Goal: Transaction & Acquisition: Purchase product/service

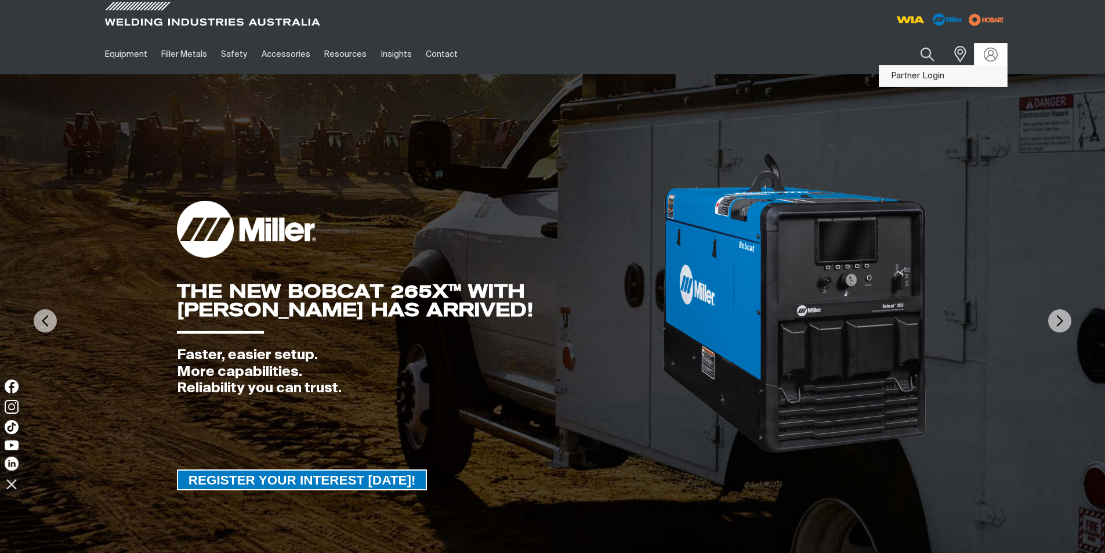
click at [949, 72] on link "Partner Login" at bounding box center [943, 76] width 128 height 21
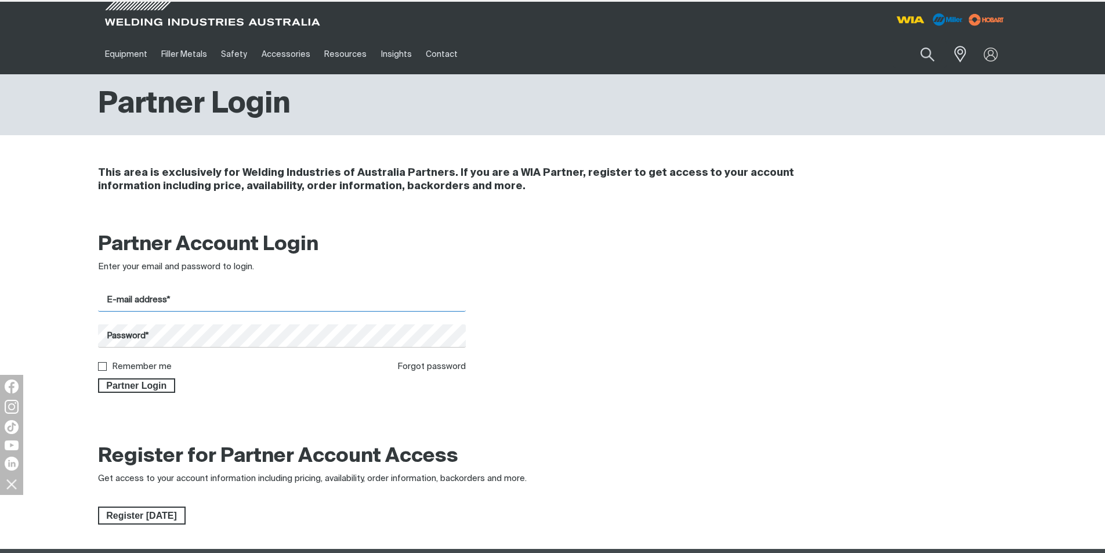
type input "[PERSON_NAME][EMAIL_ADDRESS][DOMAIN_NAME]"
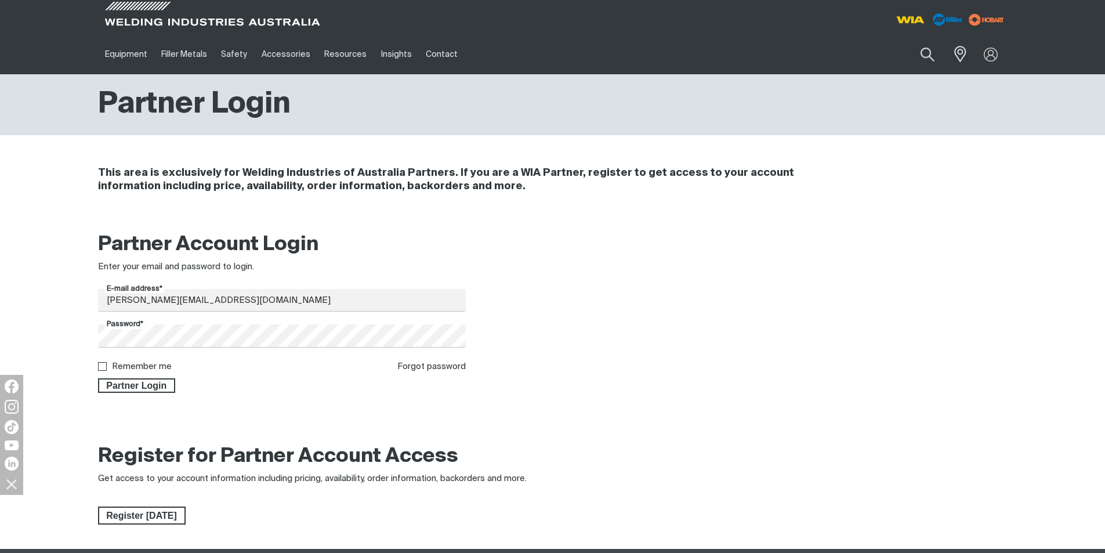
click at [141, 376] on div "Partner Login" at bounding box center [282, 383] width 368 height 20
click at [136, 385] on span "Partner Login" at bounding box center [136, 385] width 75 height 15
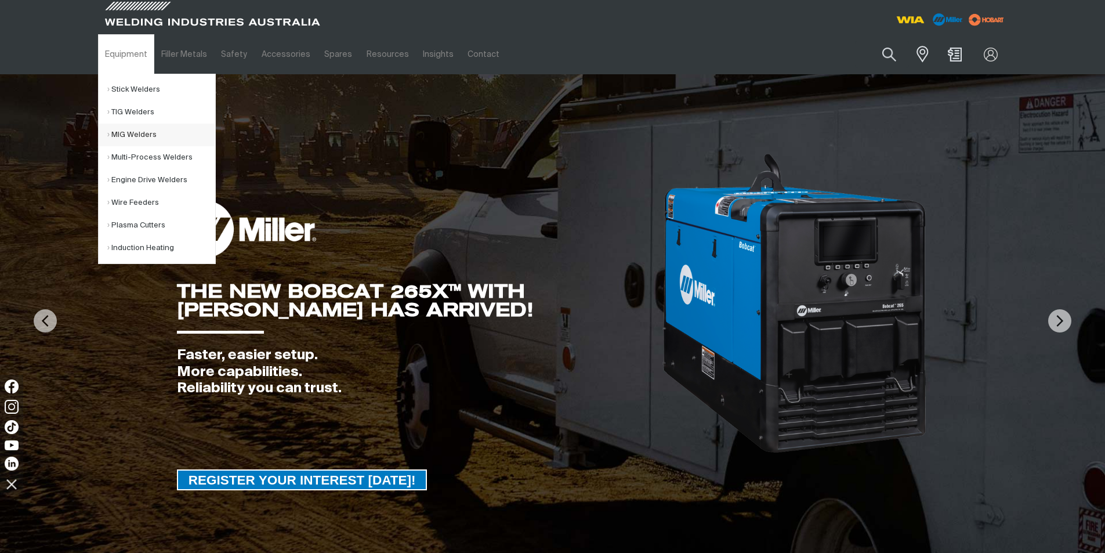
click at [132, 124] on link "MIG Welders" at bounding box center [161, 135] width 108 height 23
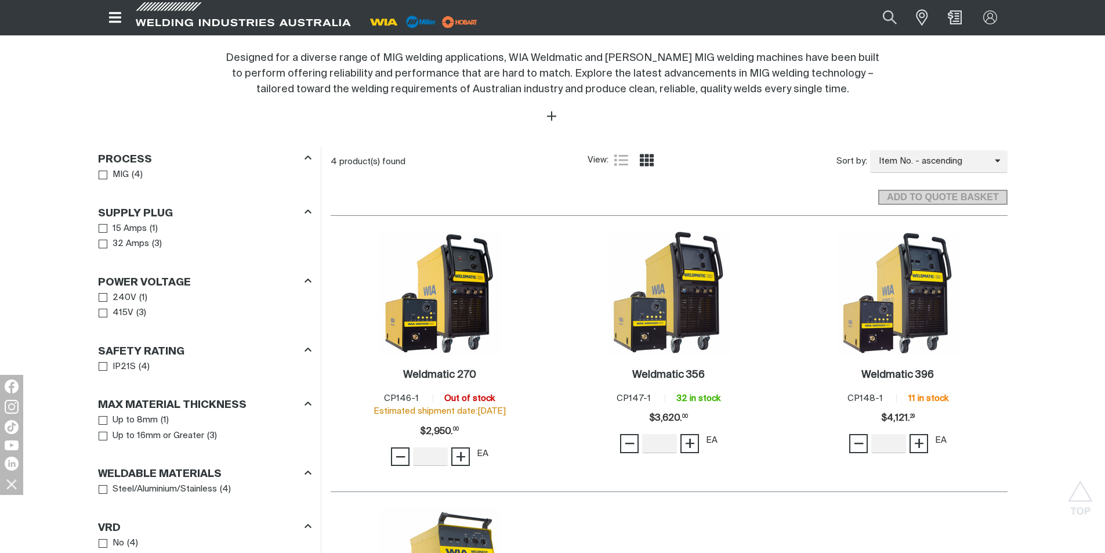
scroll to position [116, 0]
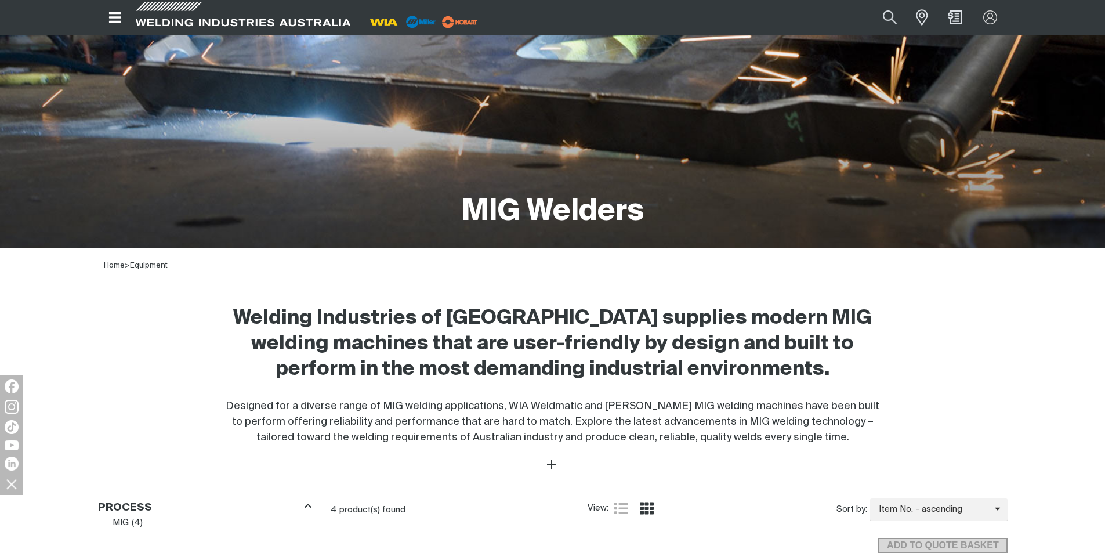
click at [117, 17] on icon "Open top menu" at bounding box center [115, 17] width 12 height 10
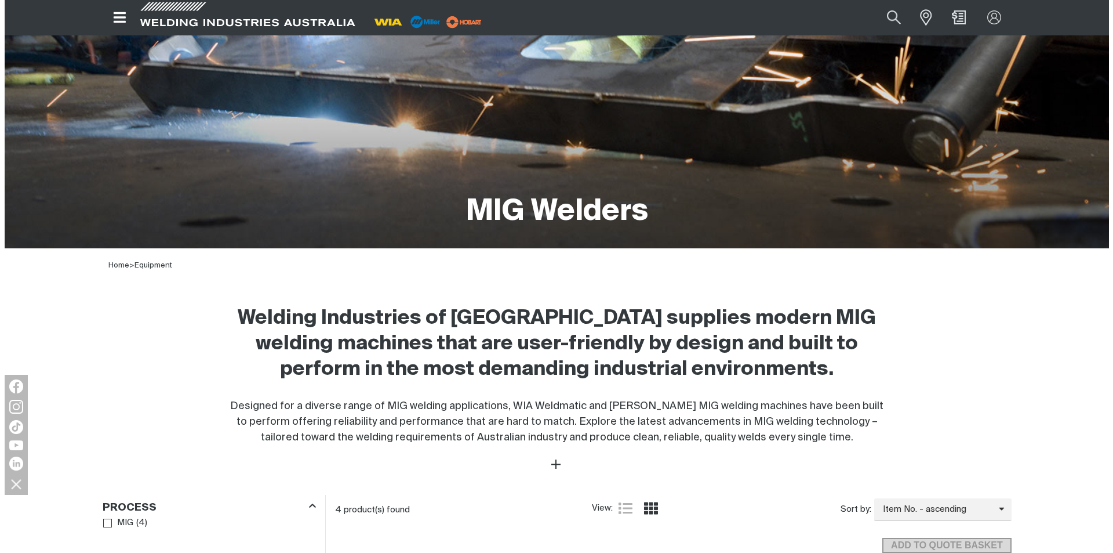
scroll to position [112, 0]
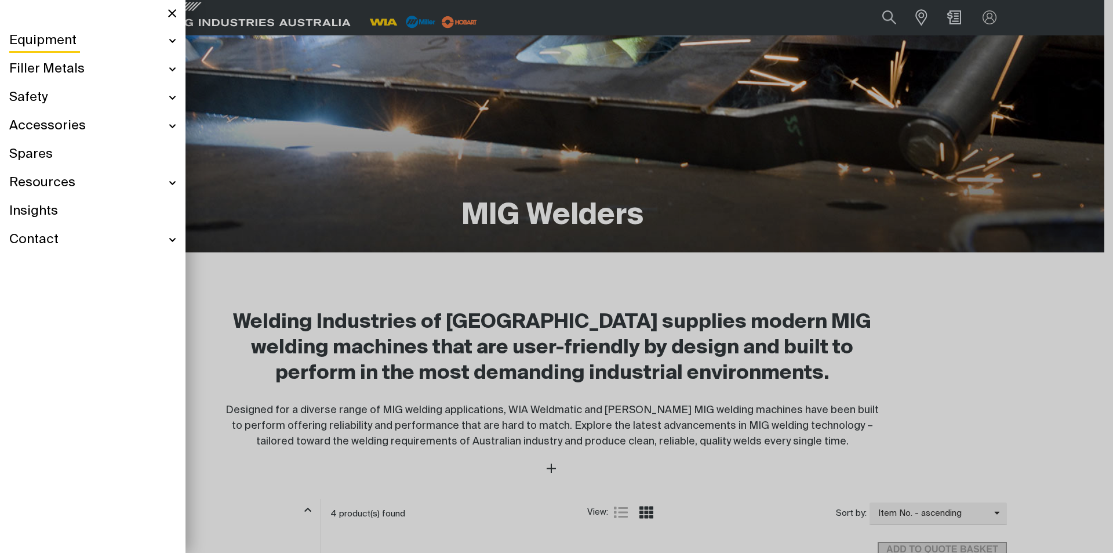
click at [169, 41] on div "Equipment" at bounding box center [92, 41] width 167 height 28
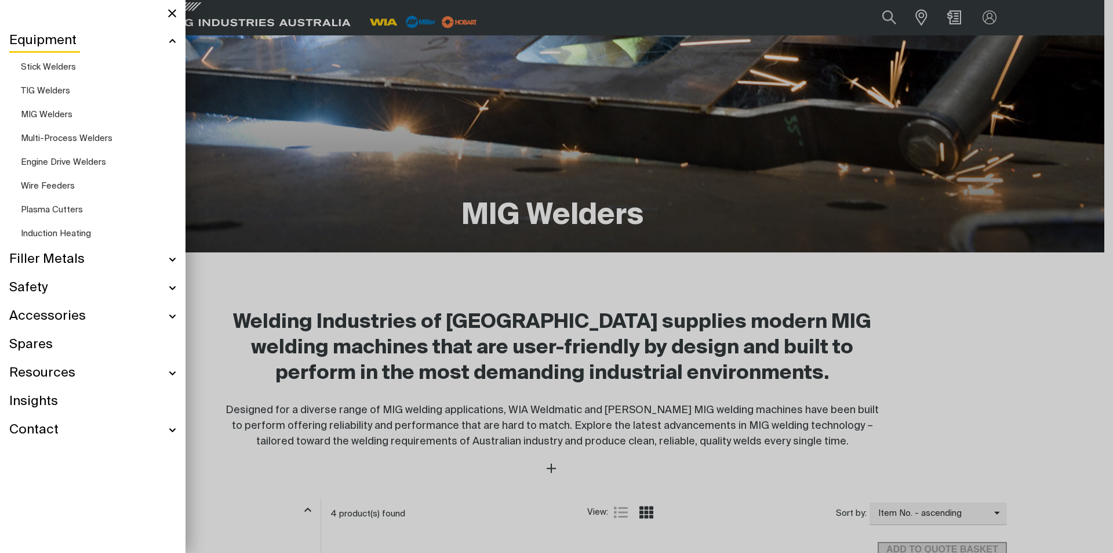
scroll to position [75, 0]
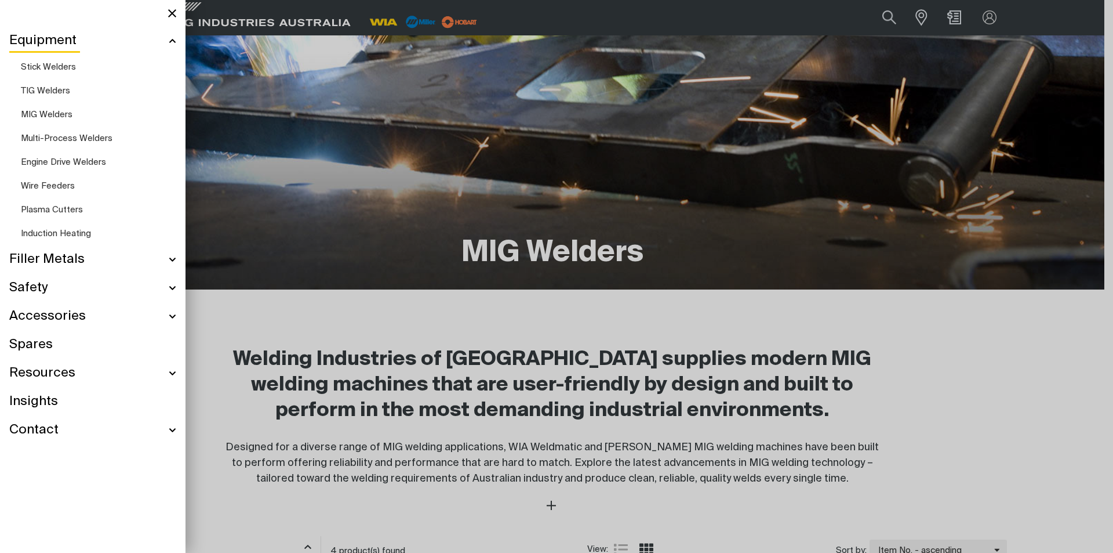
click at [64, 135] on span "Multi-Process Welders" at bounding box center [67, 138] width 92 height 9
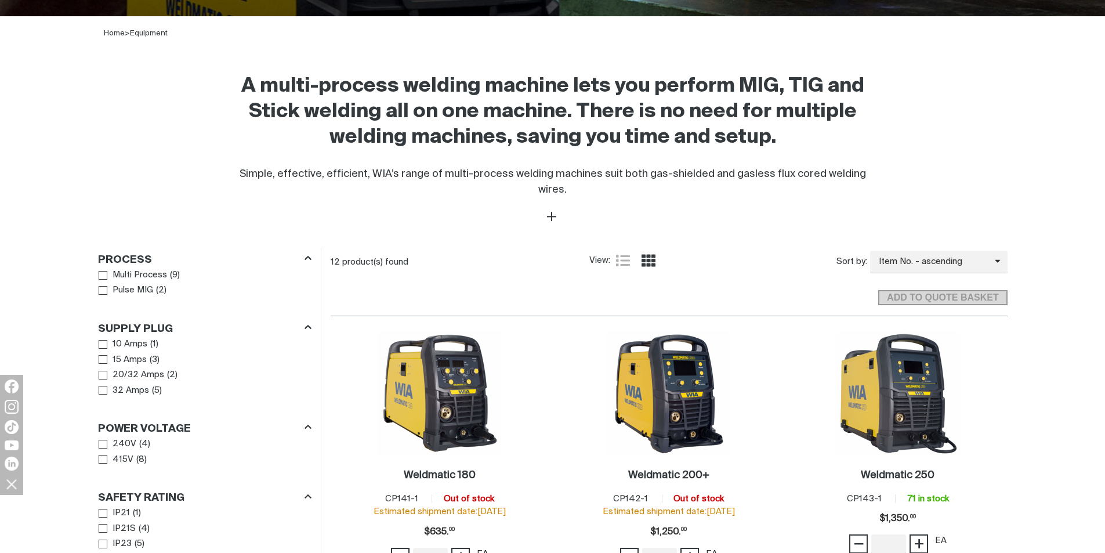
scroll to position [406, 0]
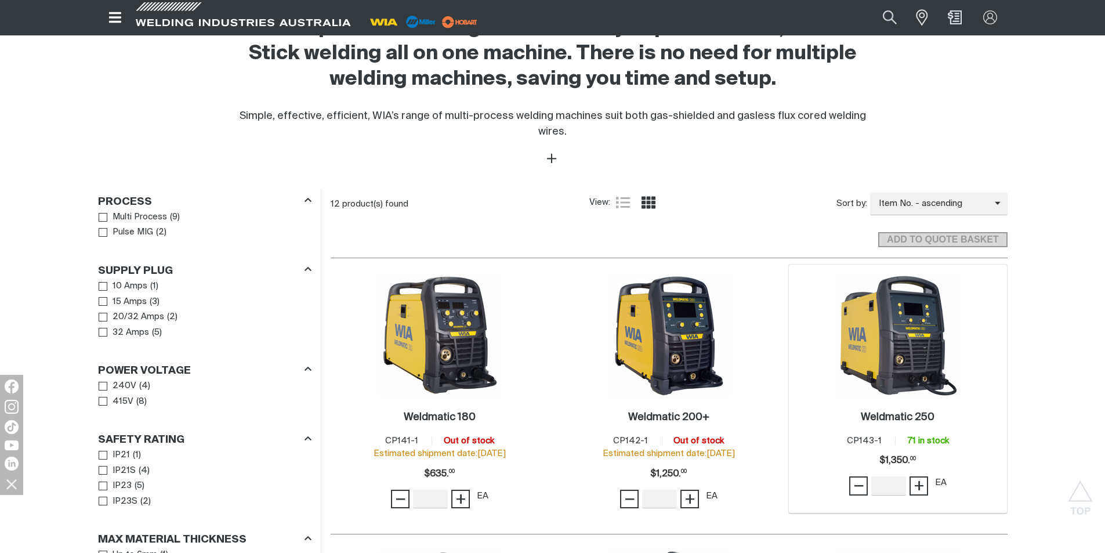
click at [941, 397] on div "Weldmatic 250 . Item No. CP143-1 71 in stock Price $1350 $1,350. 00 − Quantity …" at bounding box center [897, 455] width 207 height 116
click at [910, 348] on img at bounding box center [898, 335] width 124 height 124
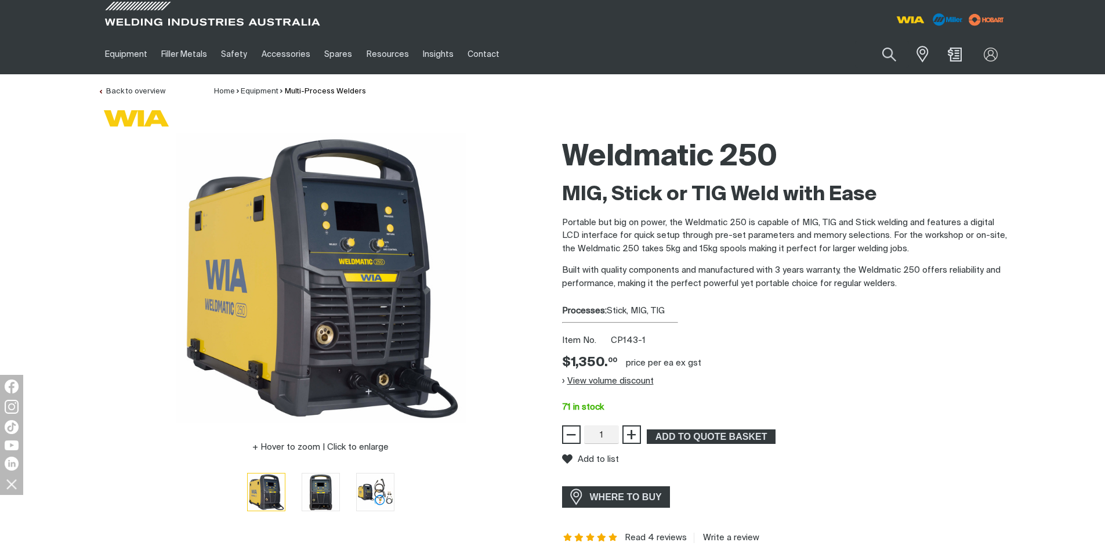
click at [609, 376] on button "View volume discount" at bounding box center [608, 380] width 92 height 19
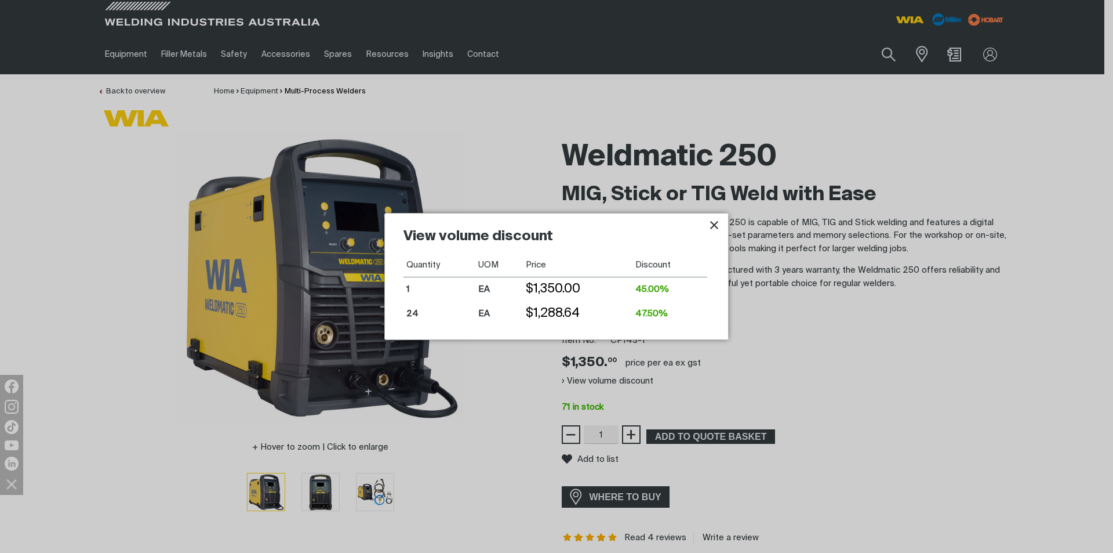
click at [716, 240] on div "View volume discount Quantity UOM Price Discount 1 EA $1,350.00 45.00% 24 EA $1…" at bounding box center [556, 275] width 343 height 125
click at [714, 230] on icon "Close pop-up overlay" at bounding box center [714, 225] width 14 height 14
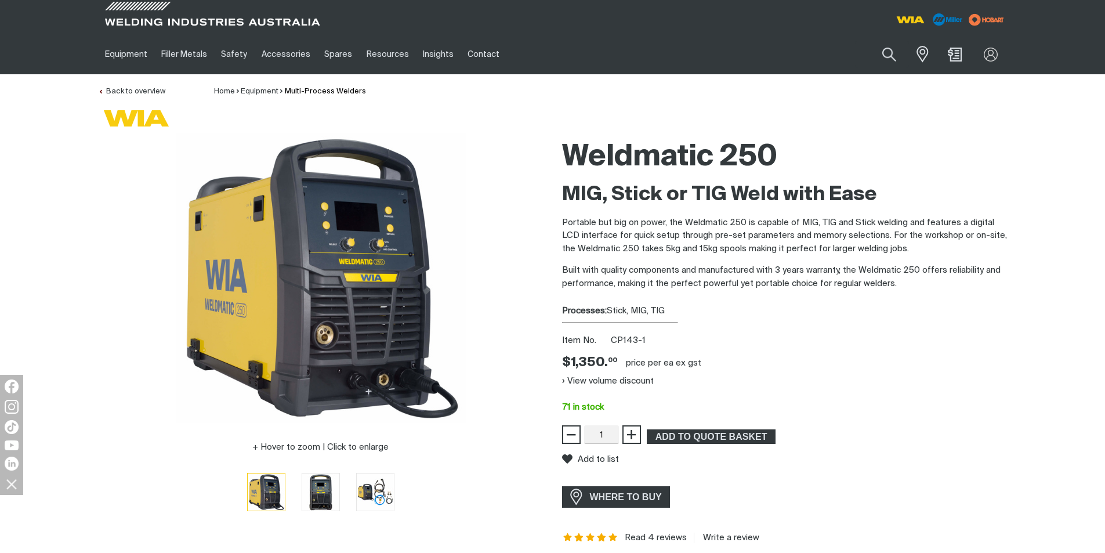
click at [907, 358] on div "Weldmatic 250 MIG, Stick or TIG Weld with Ease Portable but big on power, the W…" at bounding box center [784, 338] width 445 height 410
